Goal: Obtain resource: Download file/media

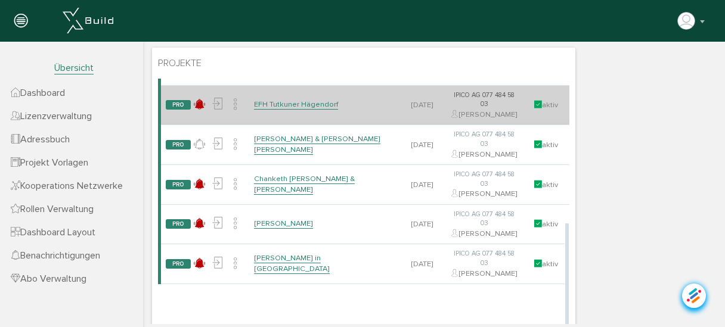
click at [288, 110] on link "EFH Tutkuner Hägendorf" at bounding box center [296, 105] width 84 height 10
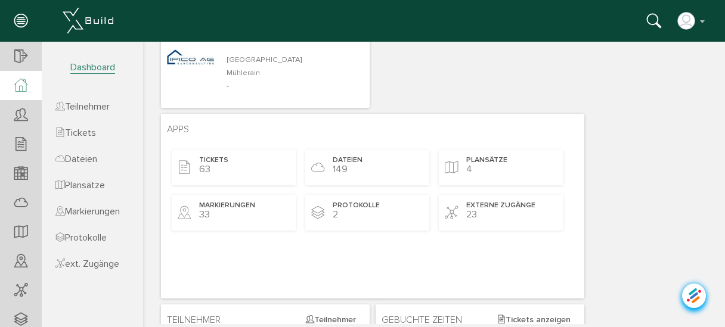
scroll to position [95, 0]
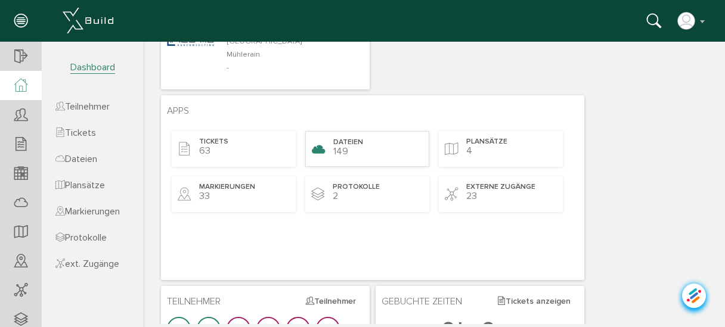
click at [343, 136] on div "Dateien 149" at bounding box center [367, 149] width 124 height 36
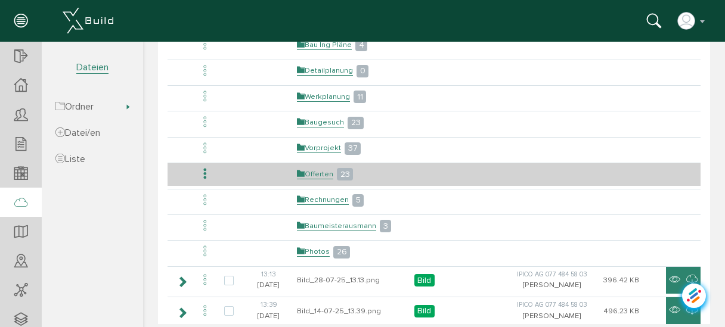
scroll to position [143, 0]
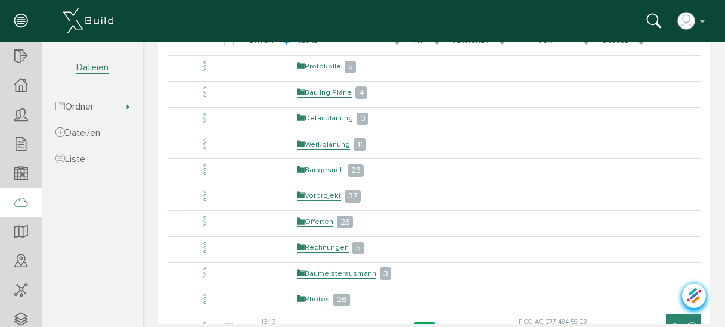
click at [325, 143] on link "Werkplanung" at bounding box center [323, 144] width 53 height 10
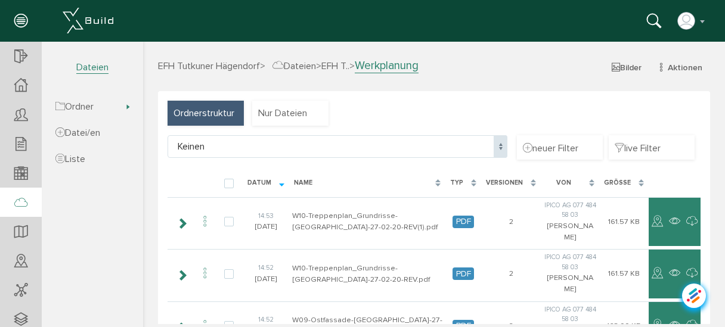
scroll to position [0, 0]
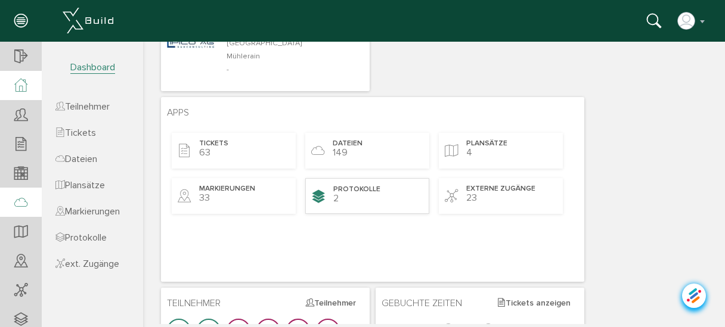
scroll to position [95, 0]
click at [352, 144] on span "Dateien" at bounding box center [348, 143] width 30 height 10
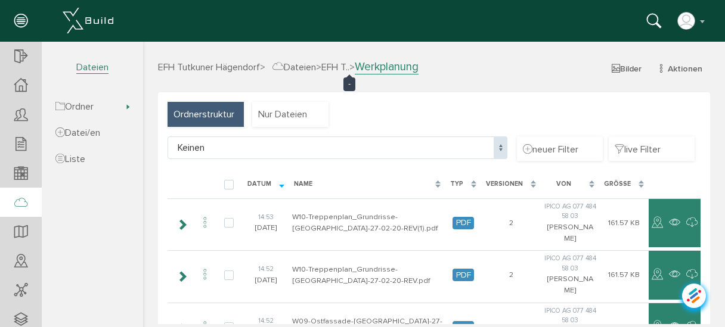
click at [339, 67] on span "EFH T.." at bounding box center [335, 67] width 28 height 12
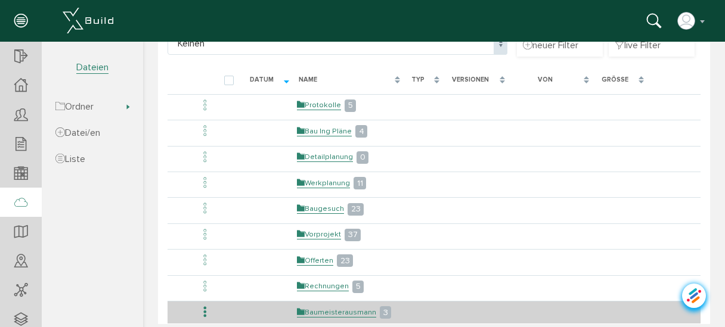
scroll to position [95, 0]
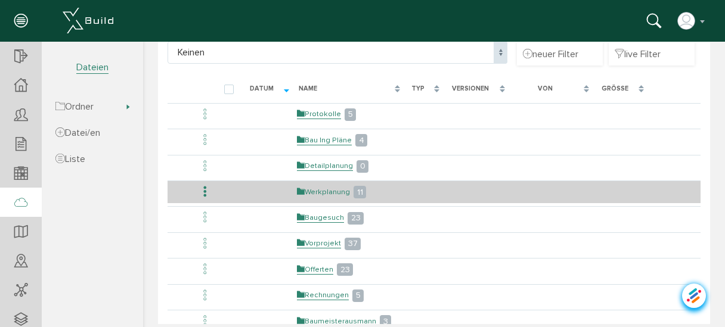
click at [320, 191] on link "Werkplanung" at bounding box center [323, 192] width 53 height 10
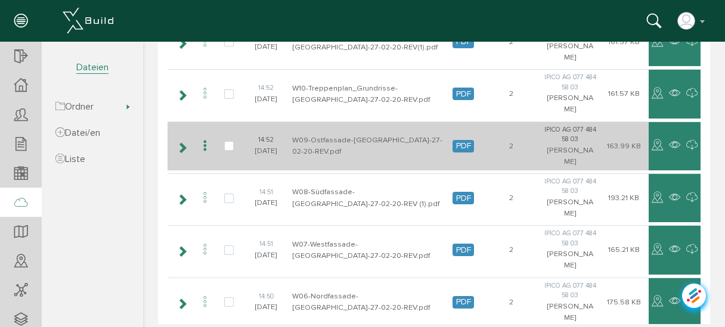
scroll to position [0, 0]
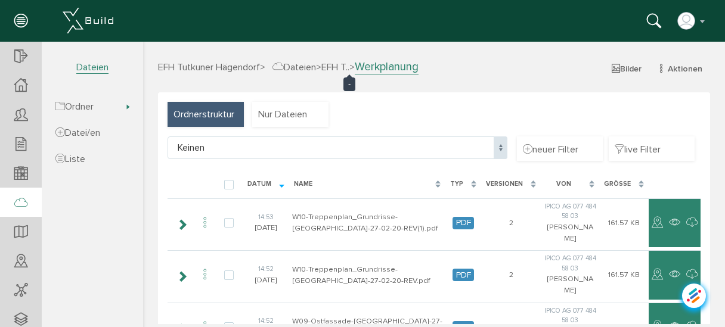
click at [348, 67] on span "EFH T.." at bounding box center [335, 67] width 28 height 12
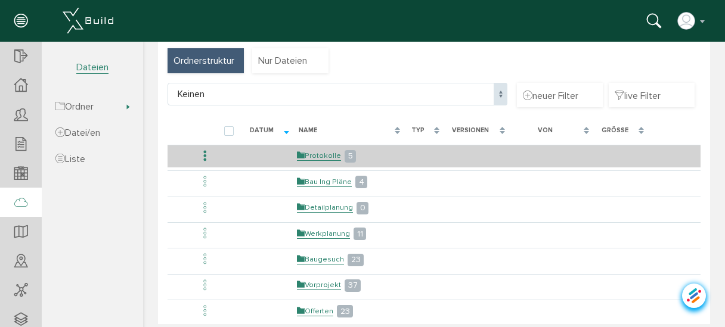
scroll to position [95, 0]
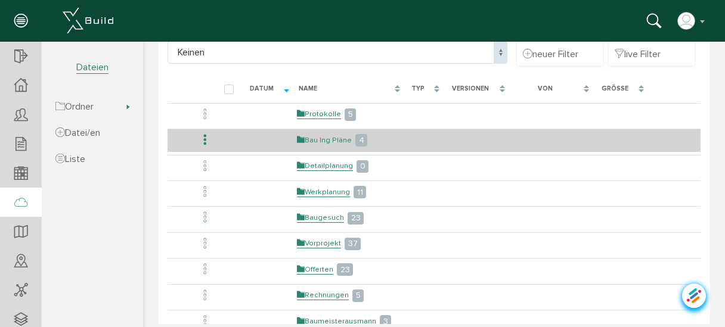
click at [334, 135] on link "Bau Ing Pläne" at bounding box center [324, 140] width 55 height 10
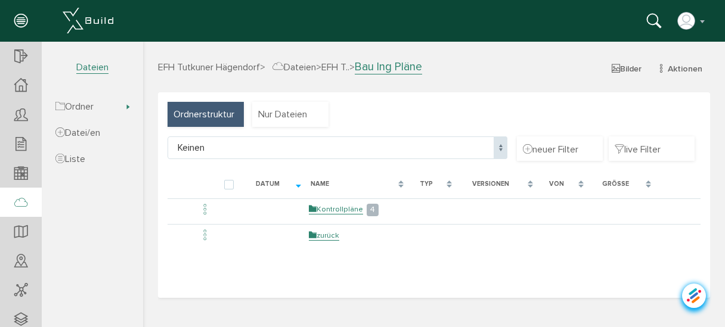
scroll to position [0, 0]
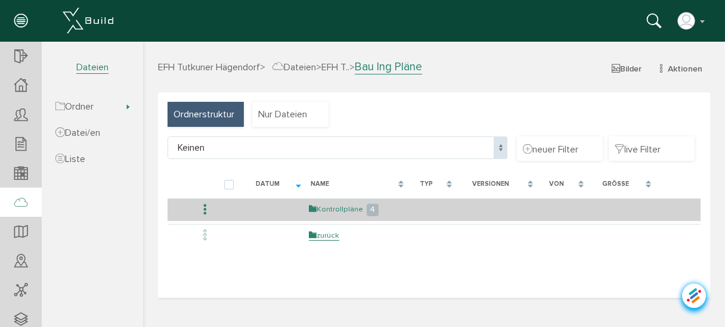
click at [336, 210] on link "Kontrollpläne" at bounding box center [336, 209] width 54 height 10
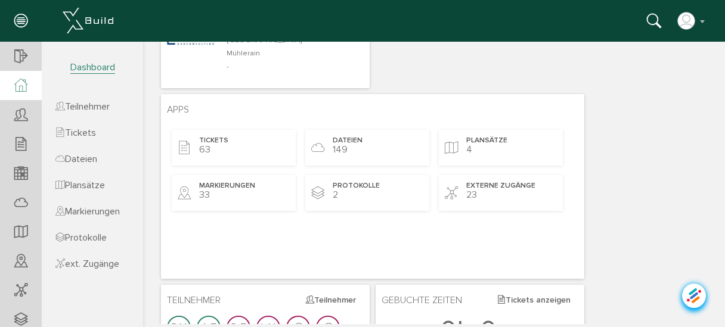
scroll to position [95, 0]
click at [488, 147] on span "Plansätze" at bounding box center [487, 143] width 41 height 10
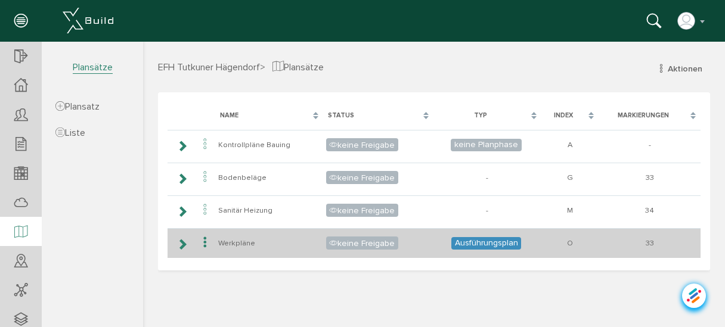
click at [203, 239] on icon at bounding box center [205, 243] width 14 height 16
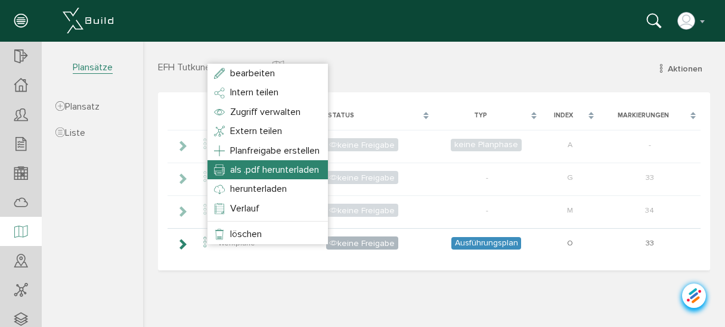
click at [253, 171] on span "als .pdf herunterladen" at bounding box center [274, 170] width 89 height 12
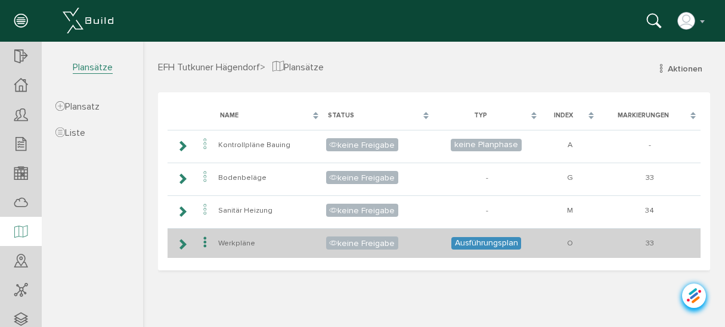
click at [181, 244] on icon at bounding box center [181, 245] width 11 height 10
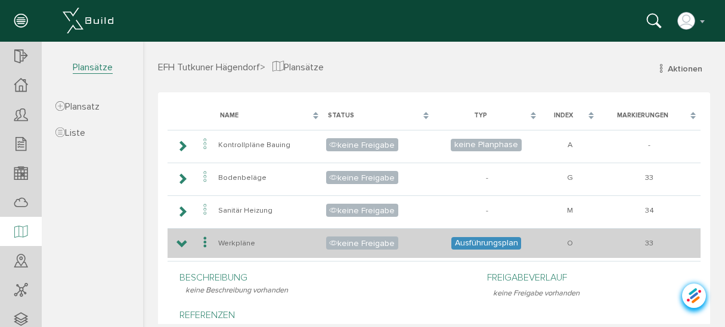
click at [181, 245] on icon at bounding box center [181, 245] width 11 height 10
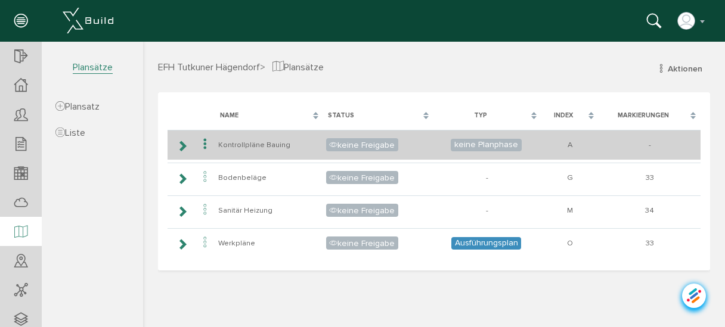
click at [181, 145] on icon at bounding box center [181, 146] width 11 height 10
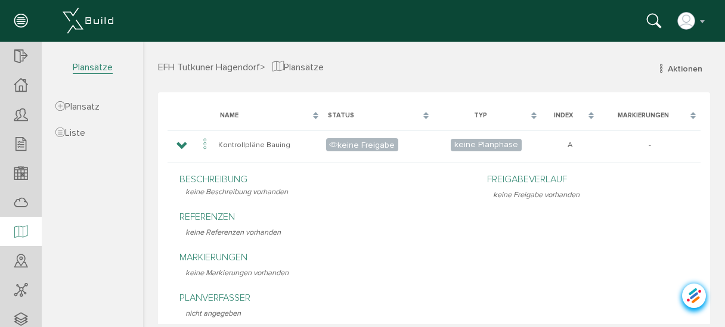
click at [241, 69] on span "EFH Tutkuner Hägendorf" at bounding box center [209, 67] width 102 height 12
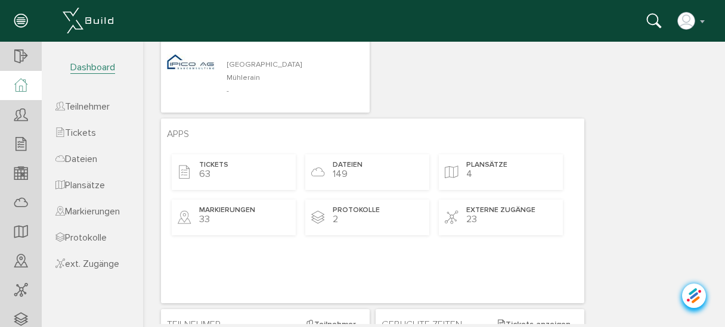
scroll to position [95, 0]
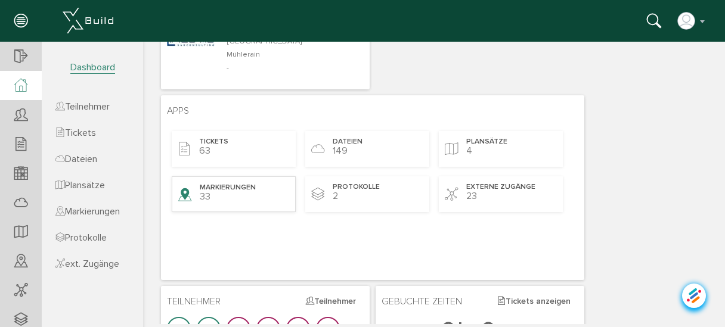
click at [238, 197] on div "Markierungen 33" at bounding box center [234, 194] width 124 height 36
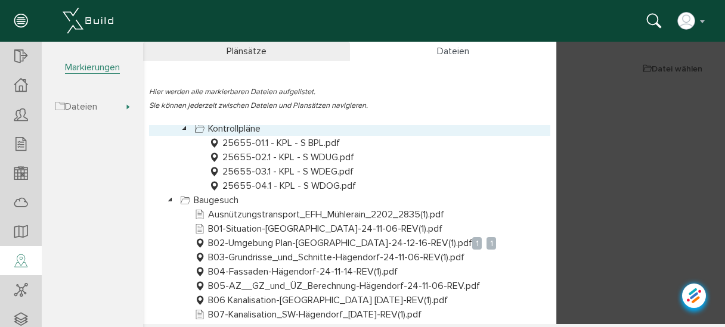
scroll to position [48, 0]
